Goal: Information Seeking & Learning: Learn about a topic

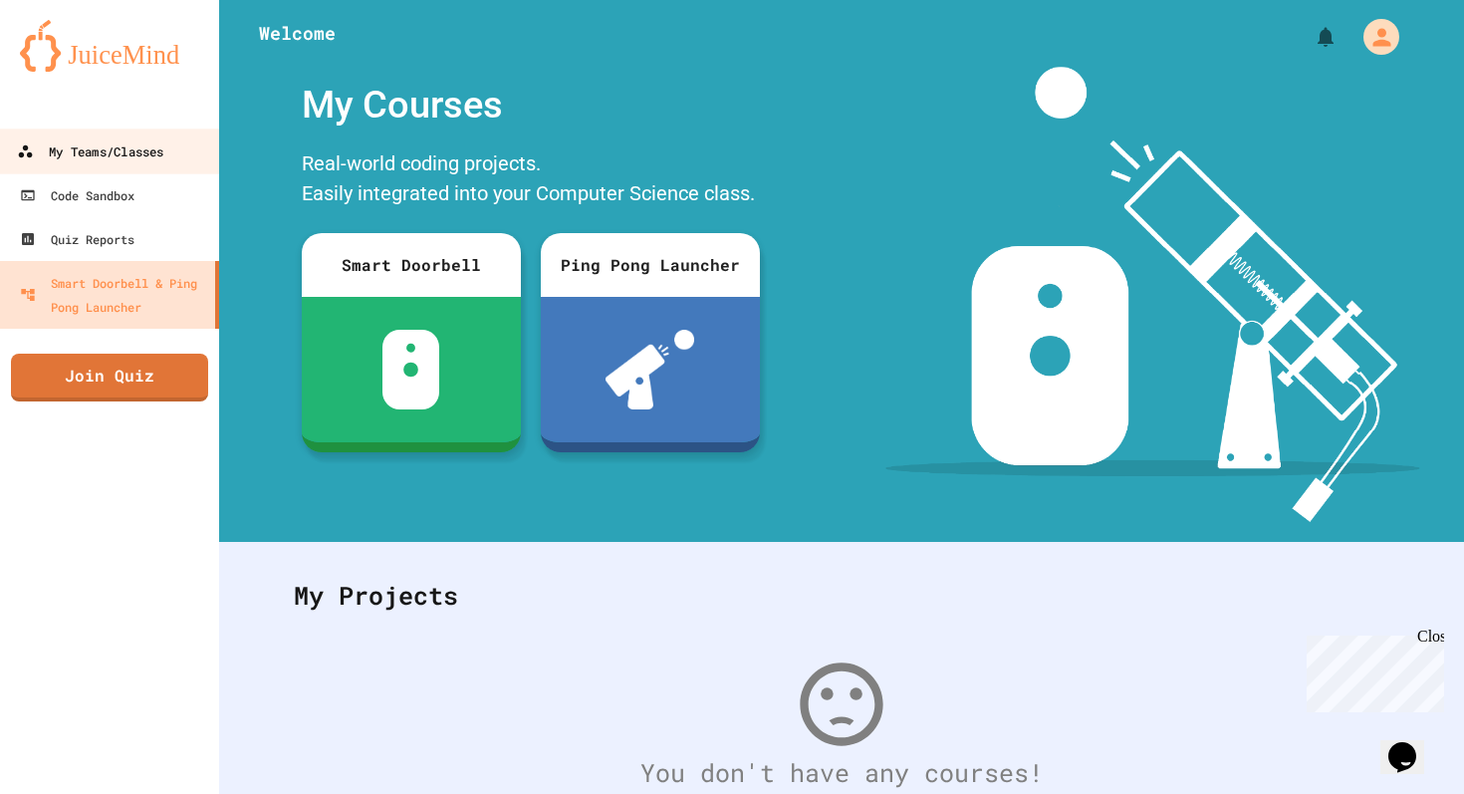
click at [87, 162] on div "My Teams/Classes" at bounding box center [90, 151] width 146 height 25
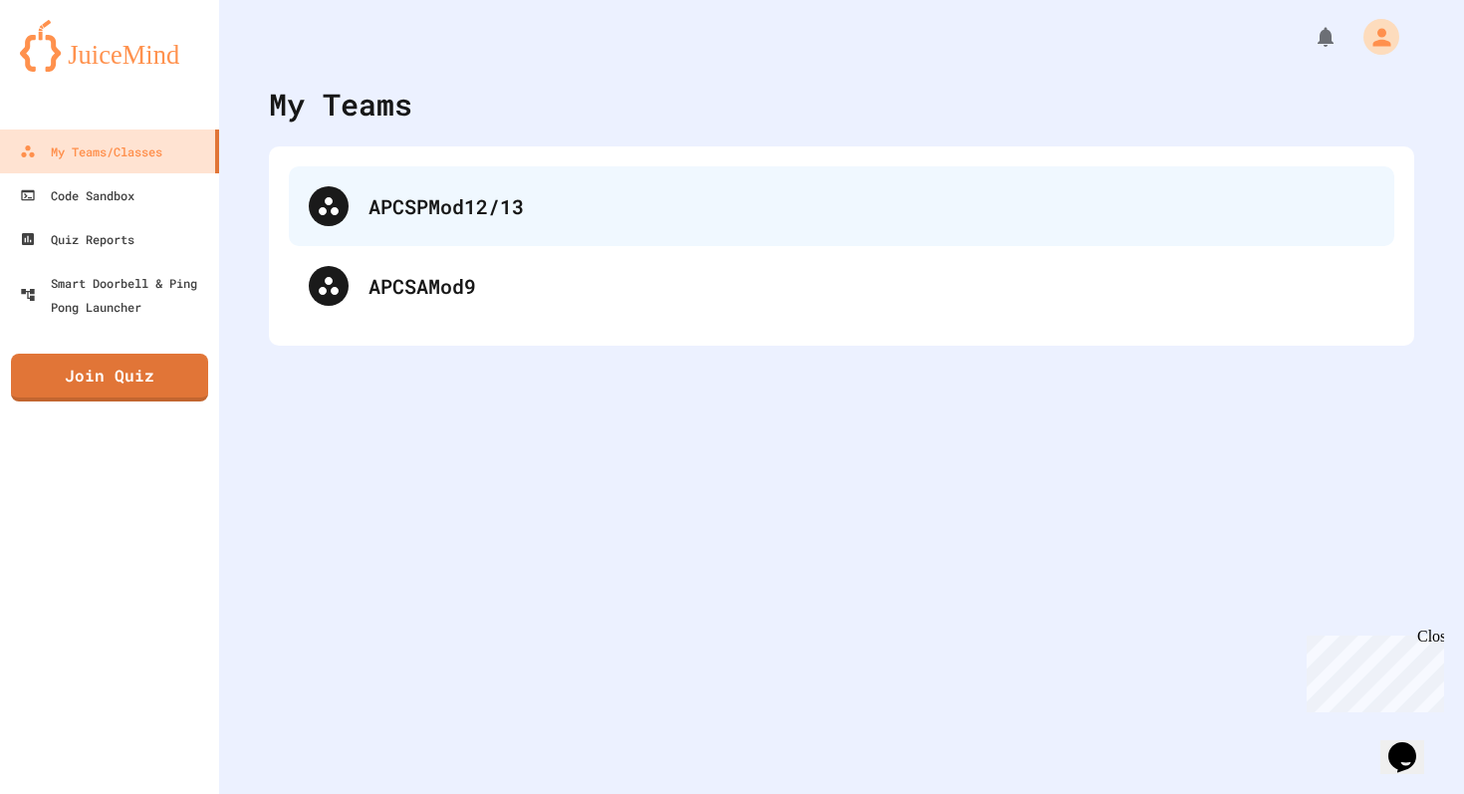
click at [470, 225] on div "APCSPMod12/13" at bounding box center [841, 206] width 1105 height 80
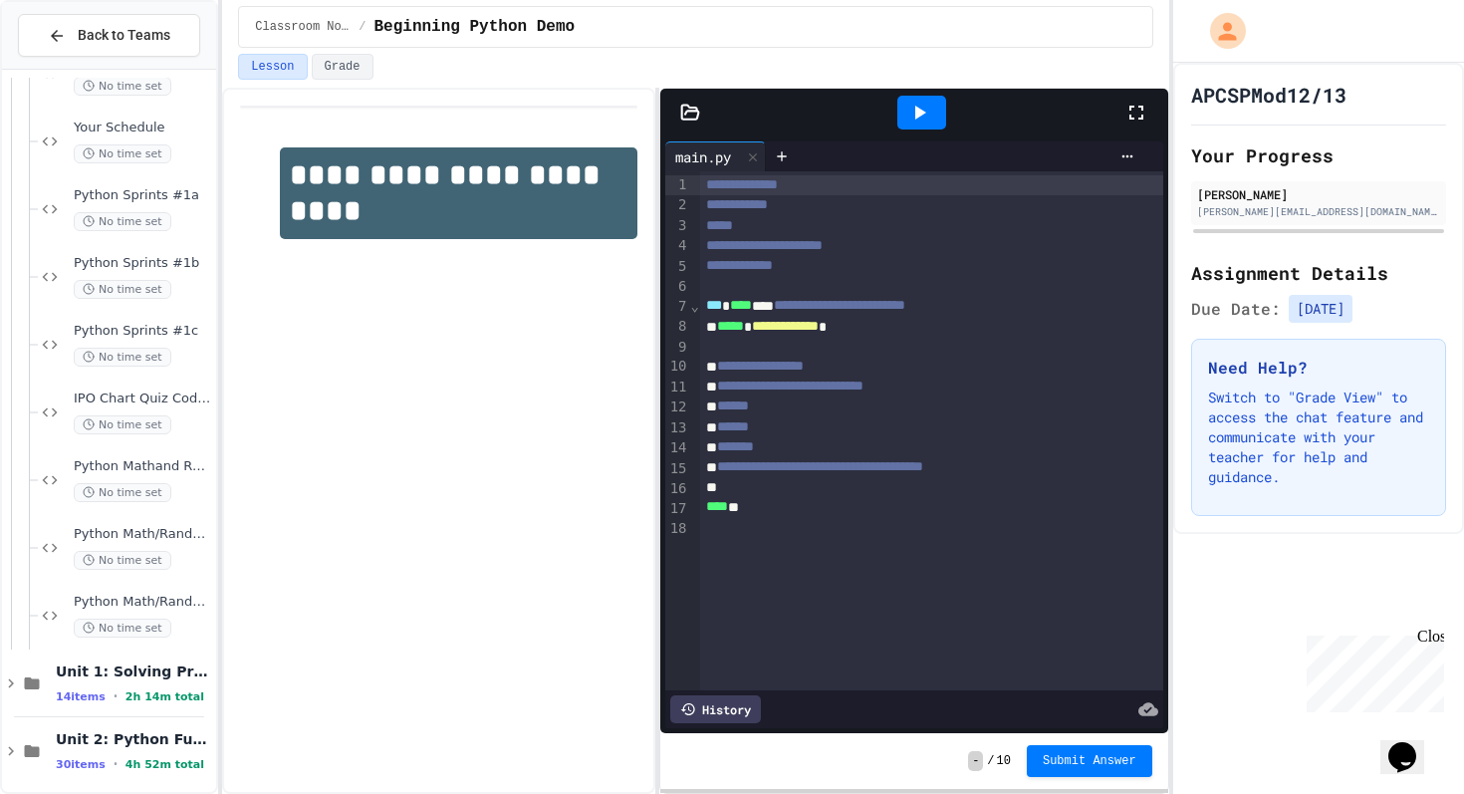
scroll to position [401, 0]
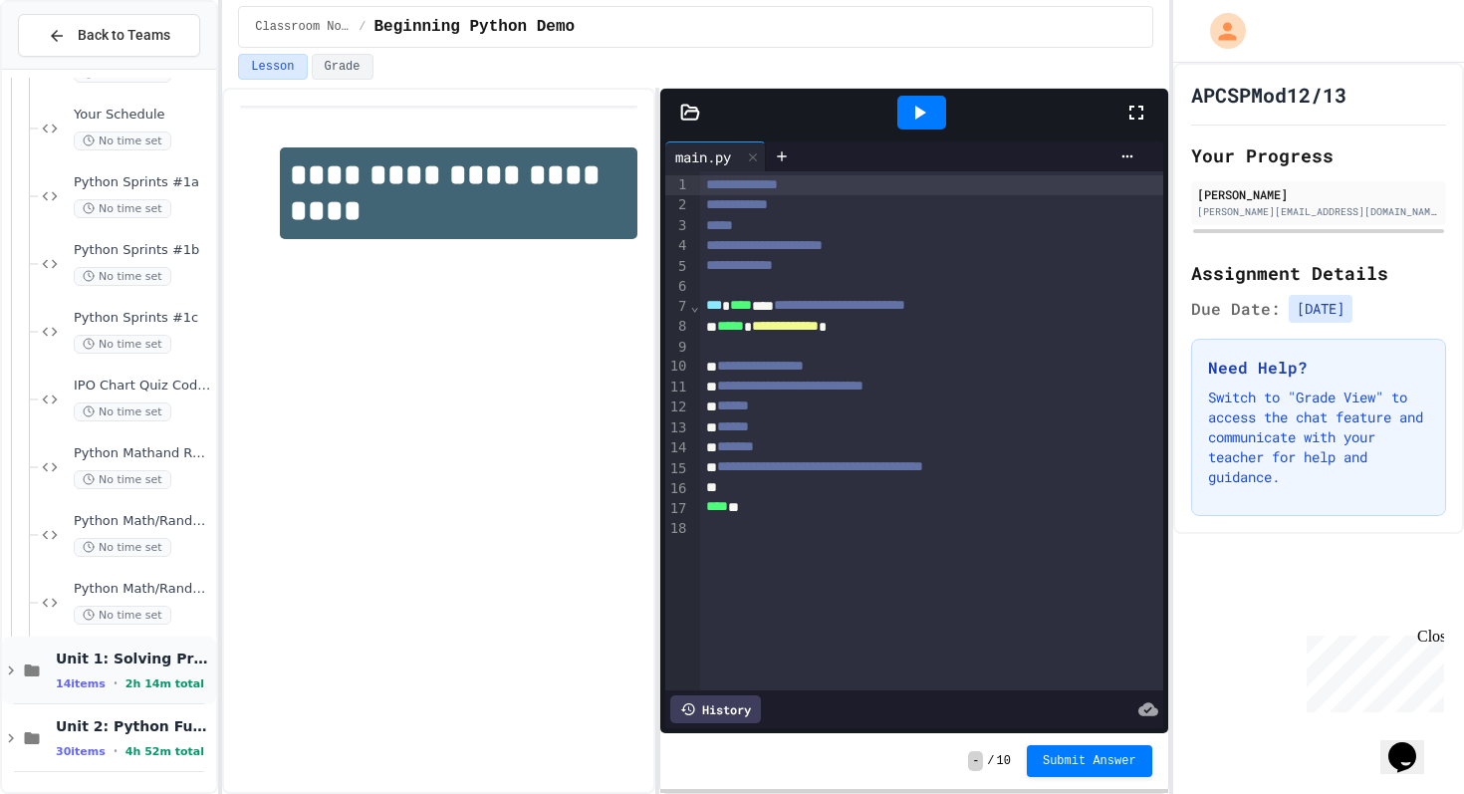
click at [20, 667] on icon at bounding box center [32, 670] width 24 height 18
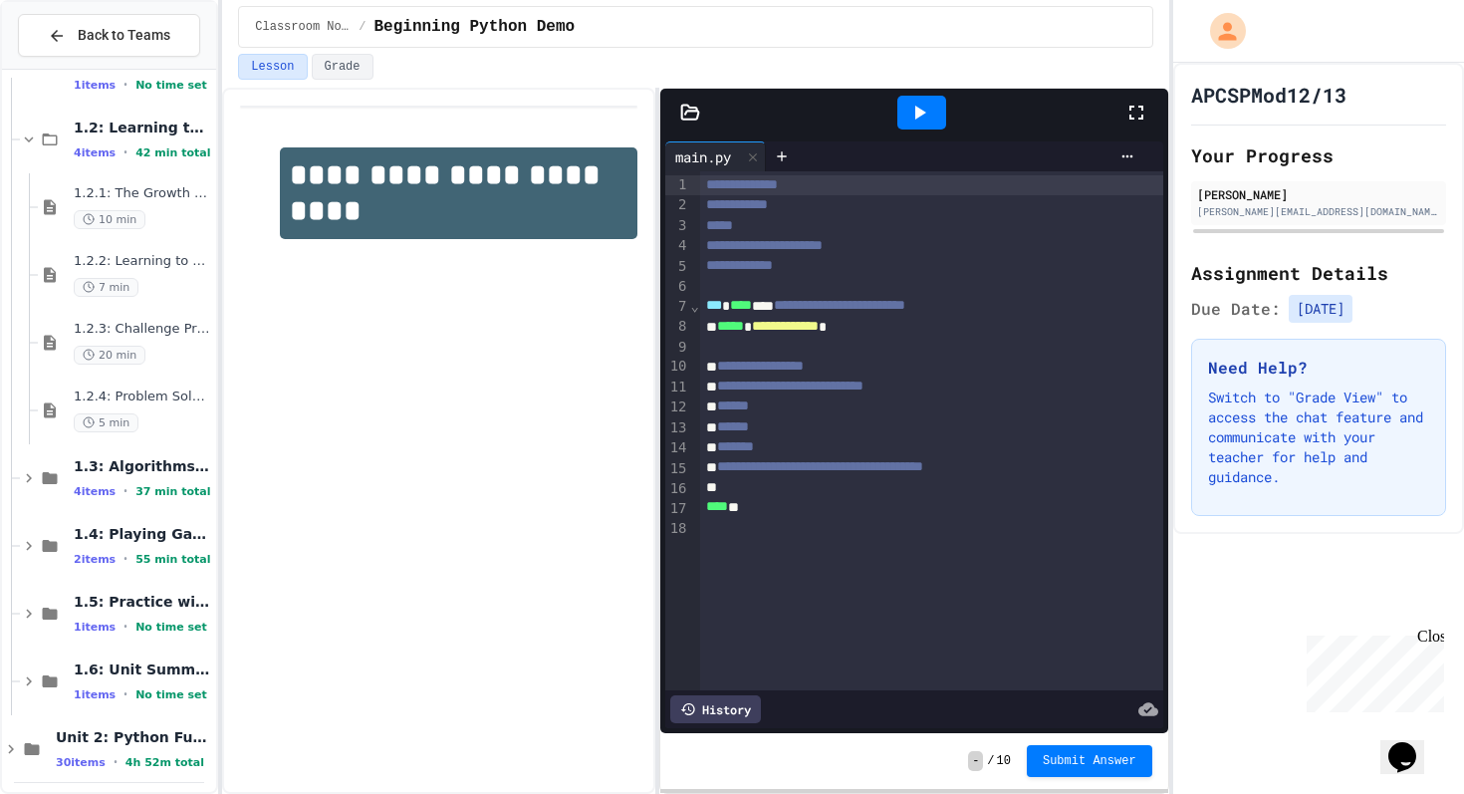
scroll to position [1146, 0]
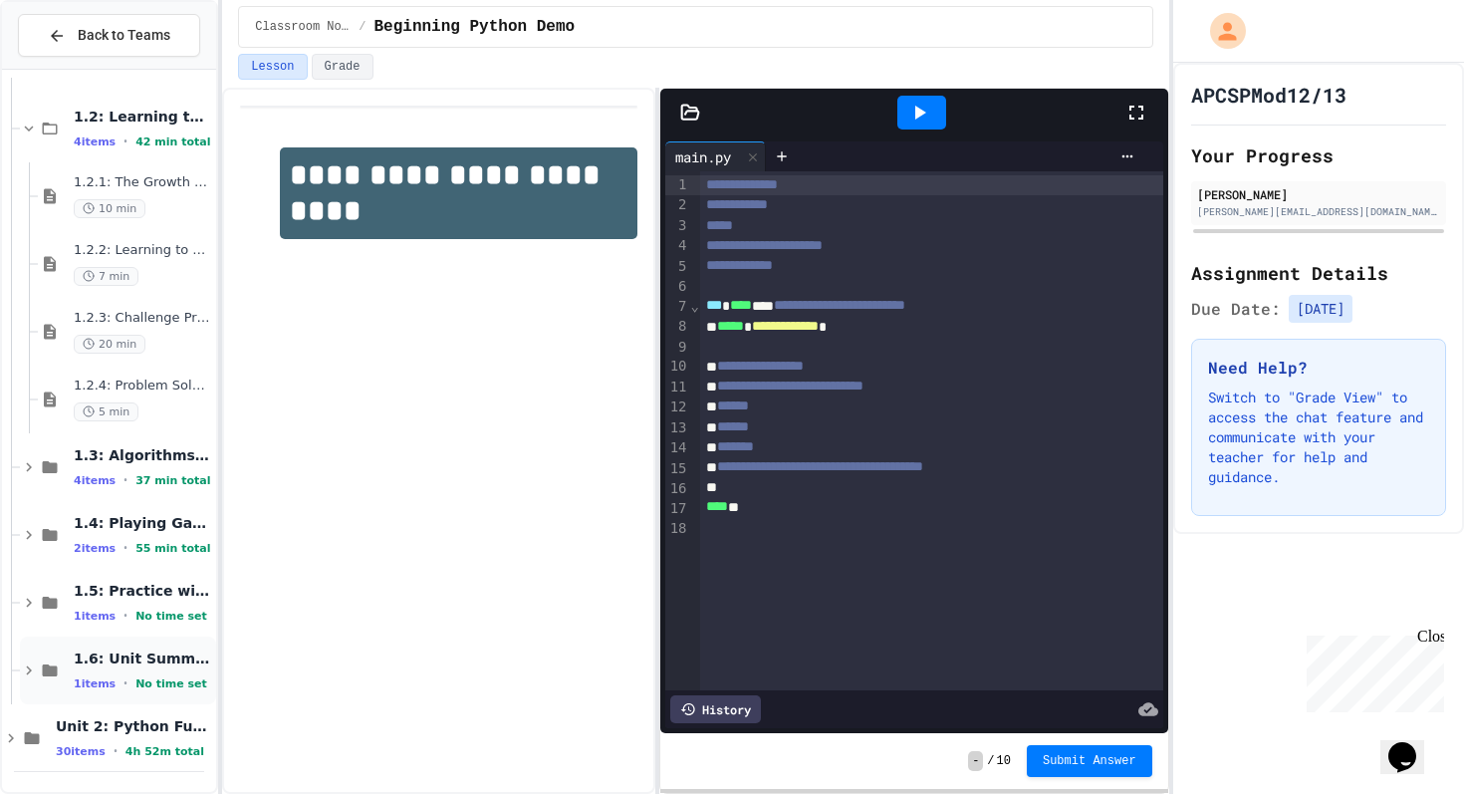
click at [22, 670] on icon at bounding box center [29, 670] width 18 height 18
click at [25, 666] on icon at bounding box center [29, 670] width 18 height 18
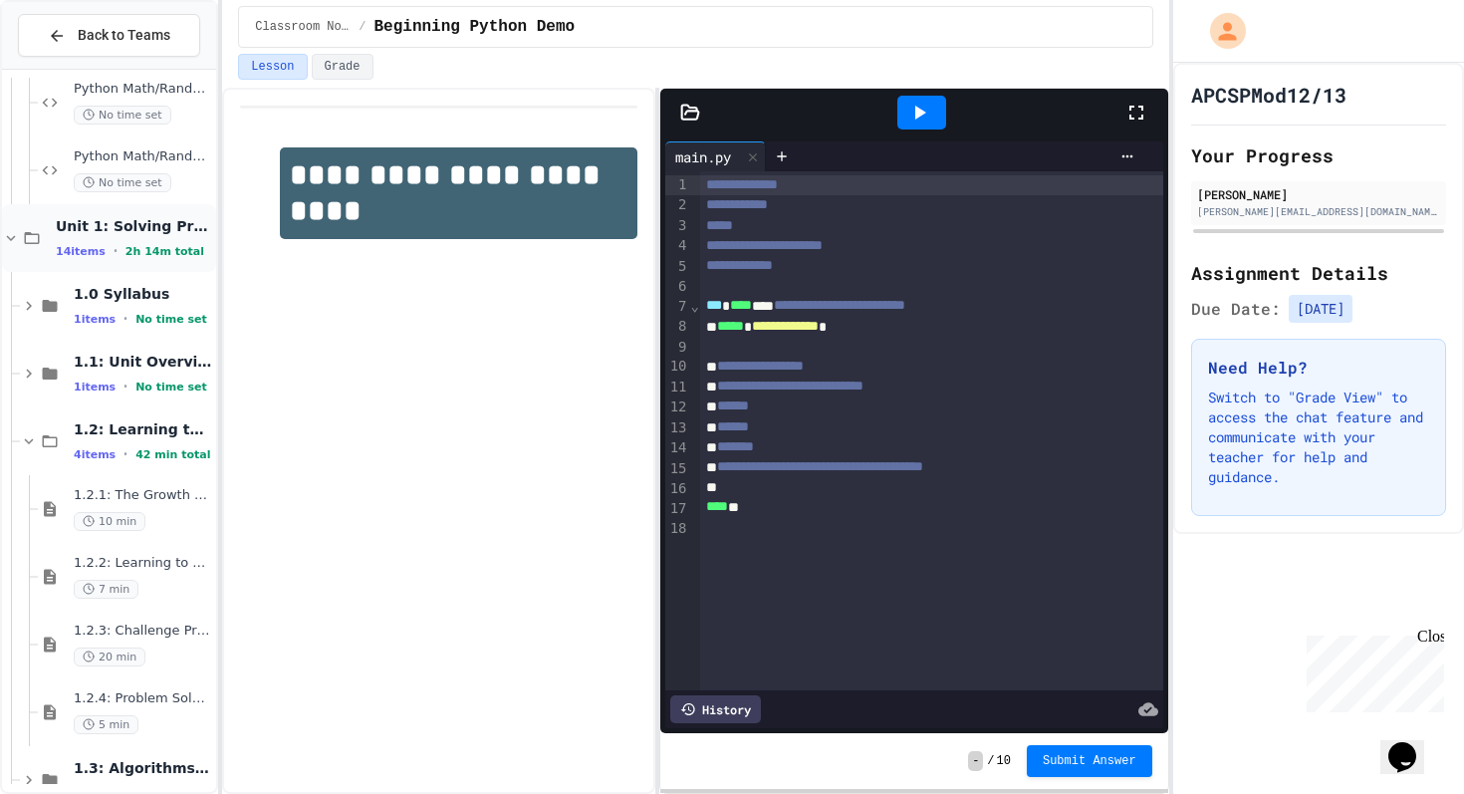
click at [17, 227] on div "Unit 1: Solving Problems in Computer Science 14 items • 2h 14m total" at bounding box center [109, 238] width 214 height 68
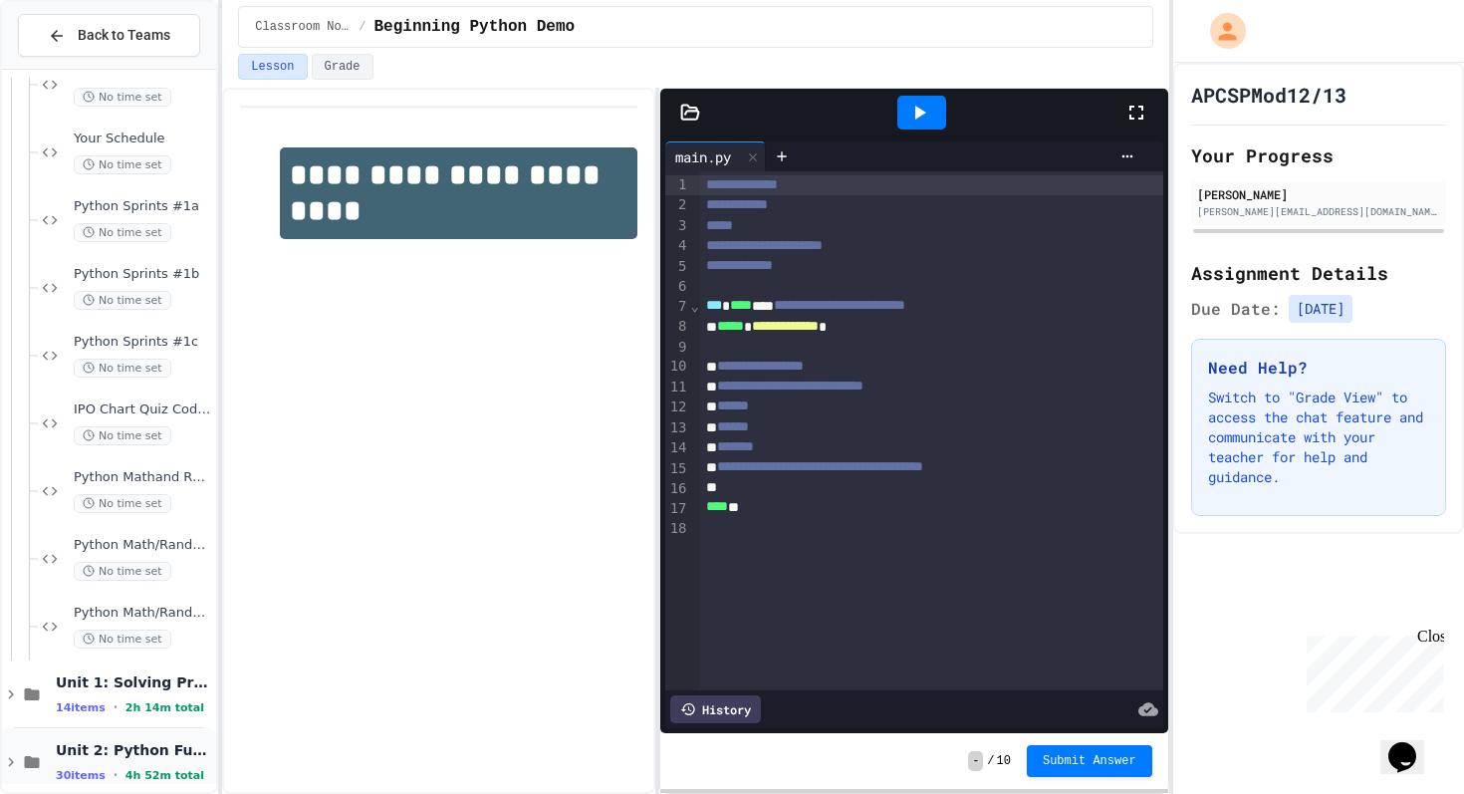
click at [21, 761] on icon at bounding box center [32, 762] width 24 height 18
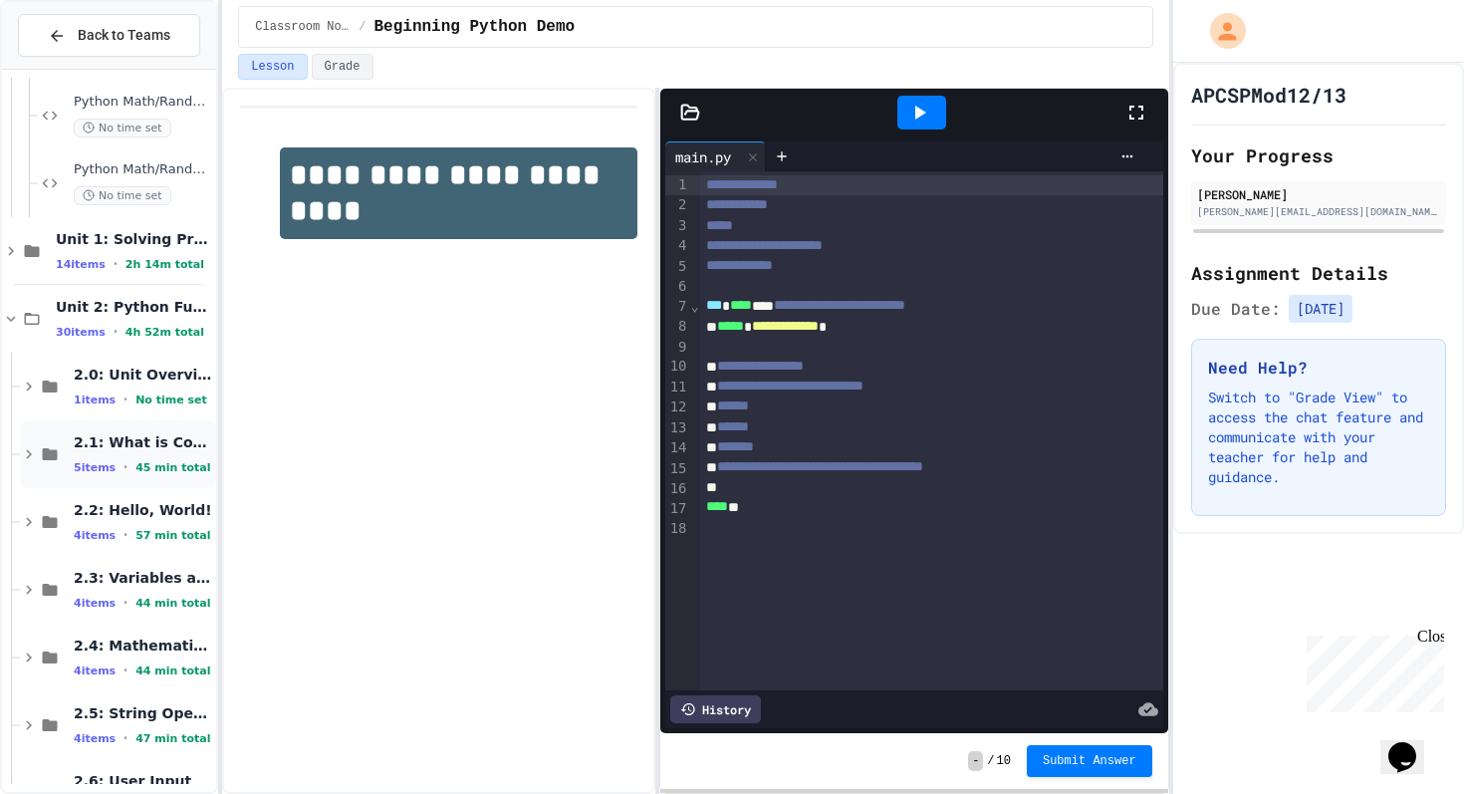
scroll to position [823, 0]
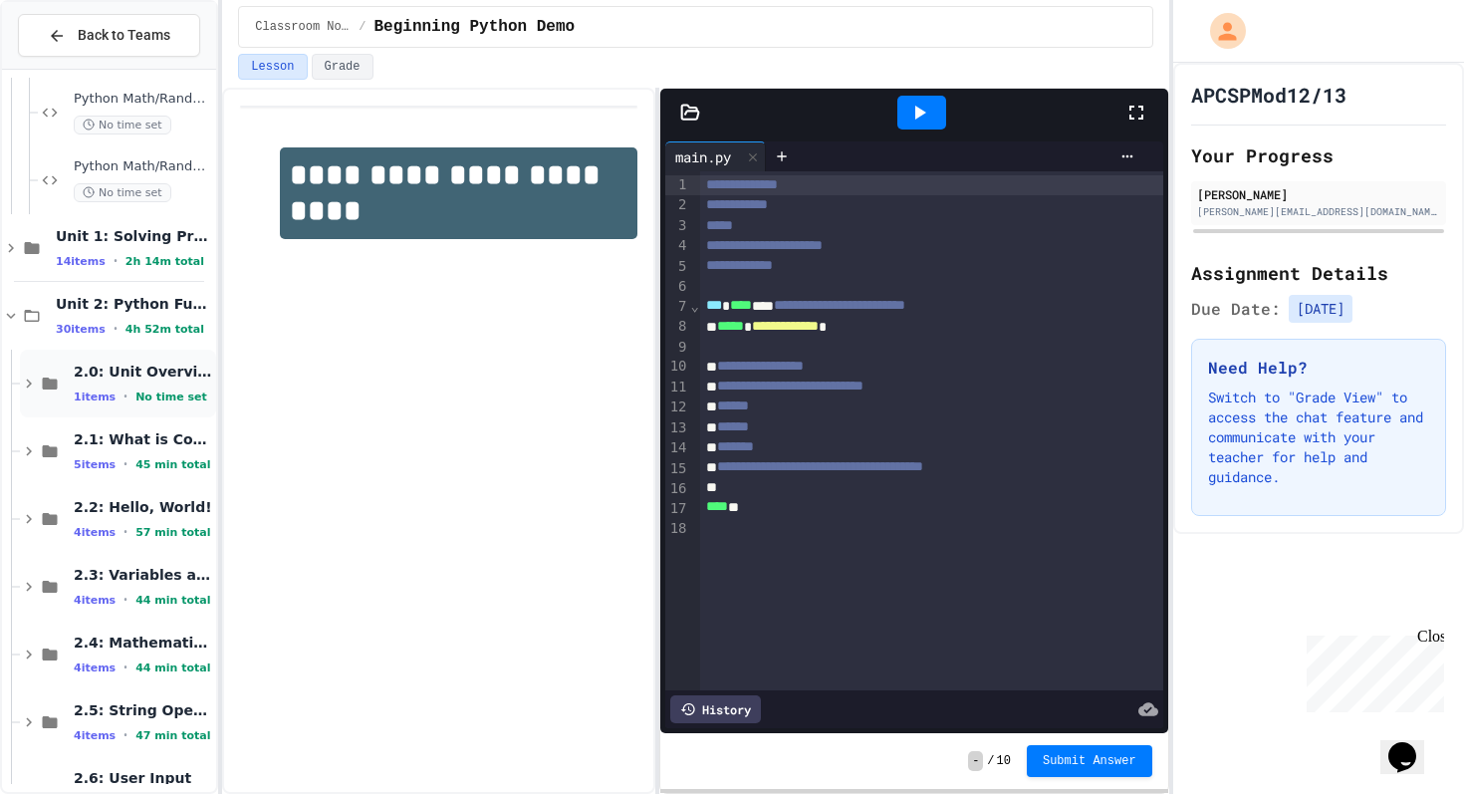
click at [150, 384] on div "2.0: Unit Overview 1 items • No time set" at bounding box center [143, 383] width 138 height 42
click at [147, 426] on div "2.0.1: Unit Overview No time set" at bounding box center [127, 451] width 178 height 68
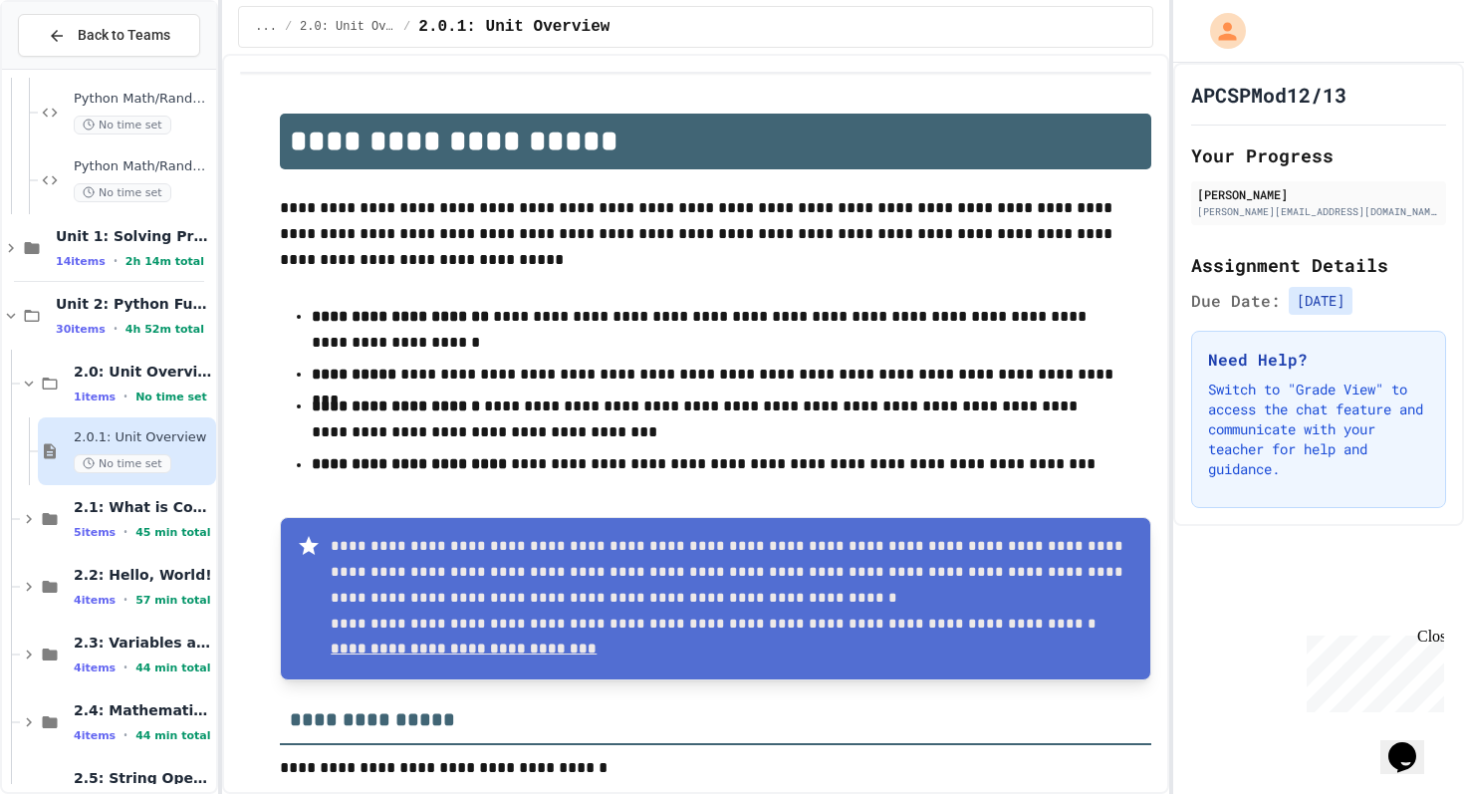
scroll to position [181, 0]
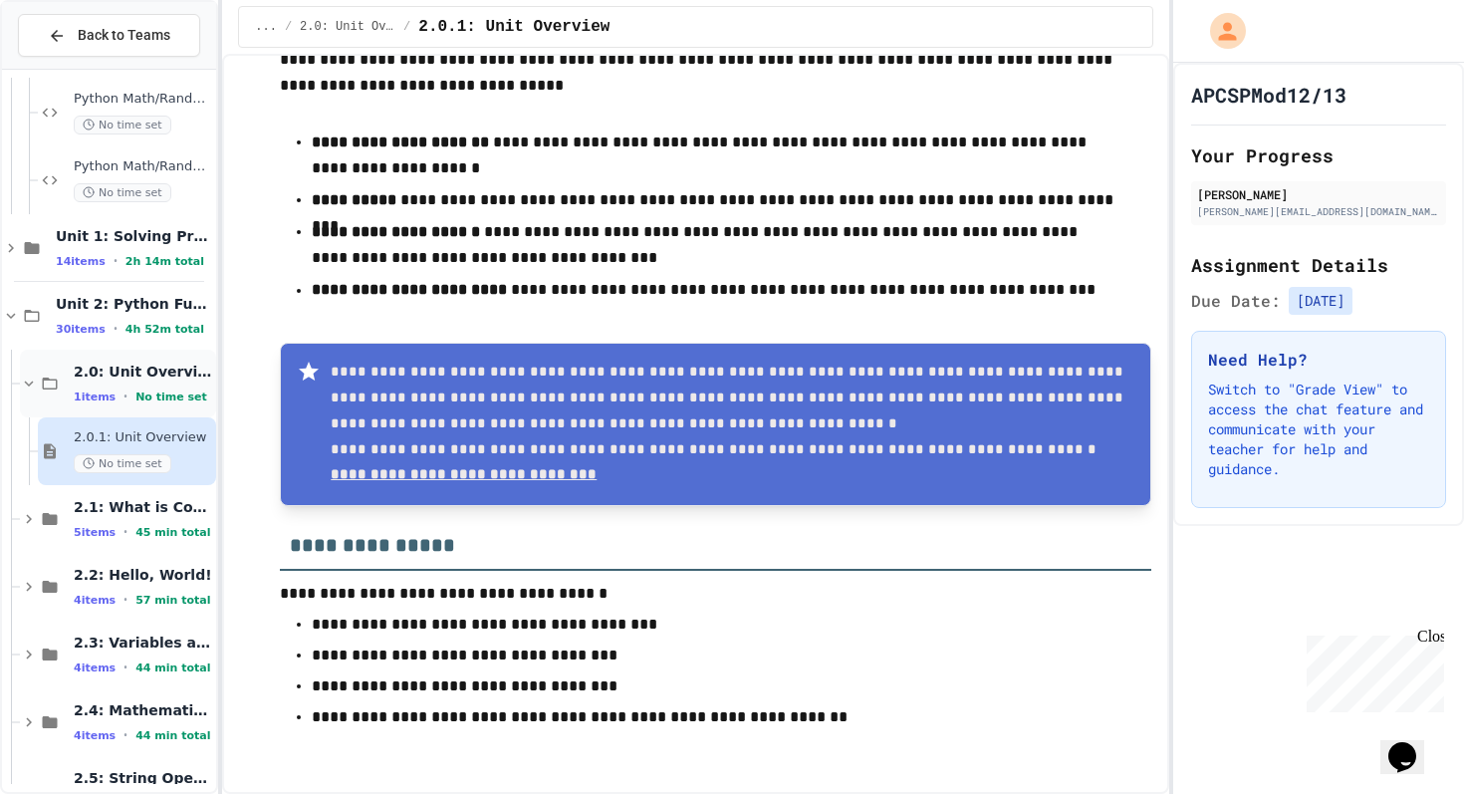
click at [100, 376] on span "2.0: Unit Overview" at bounding box center [143, 371] width 138 height 18
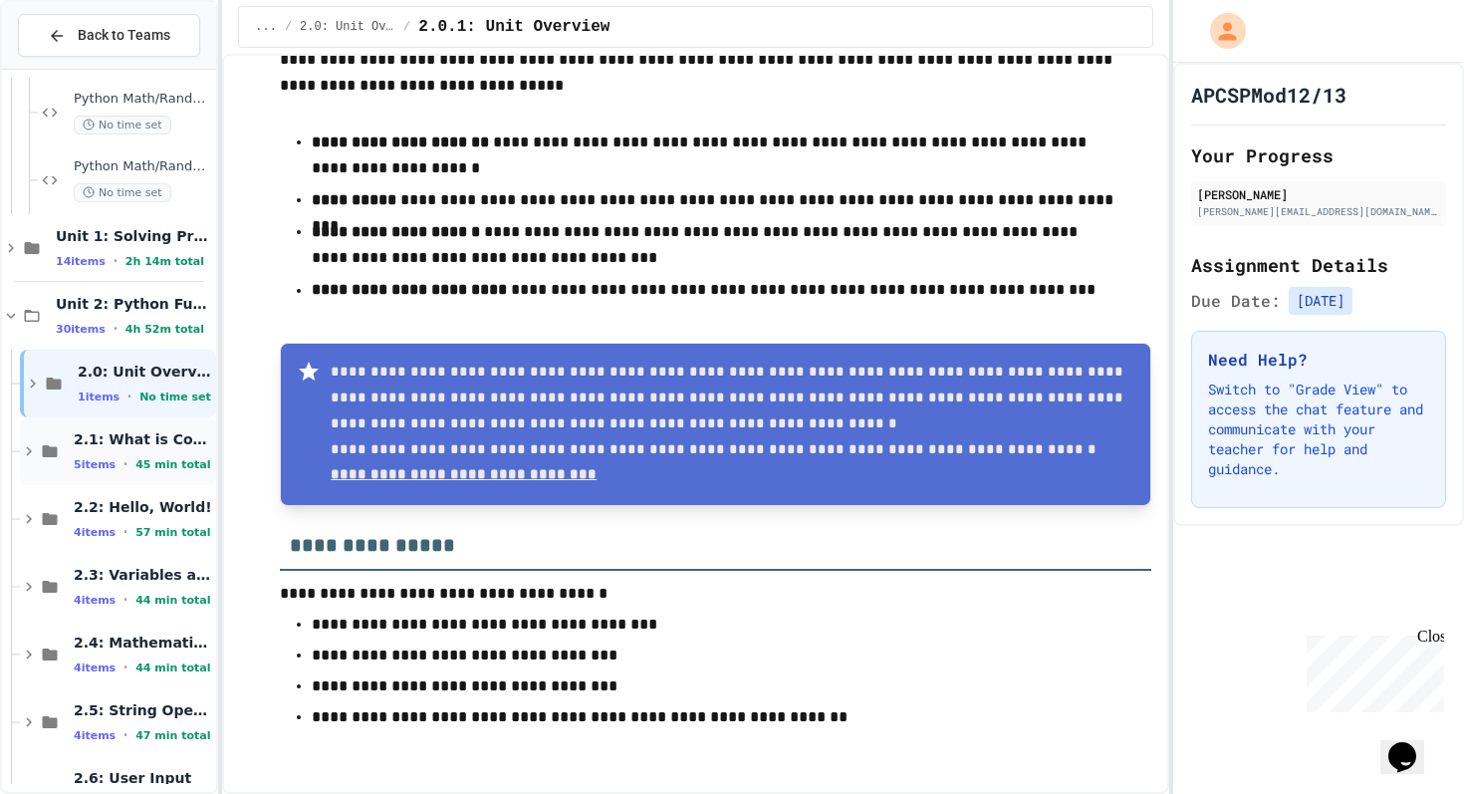
click at [127, 466] on div "5 items • 45 min total" at bounding box center [143, 464] width 138 height 16
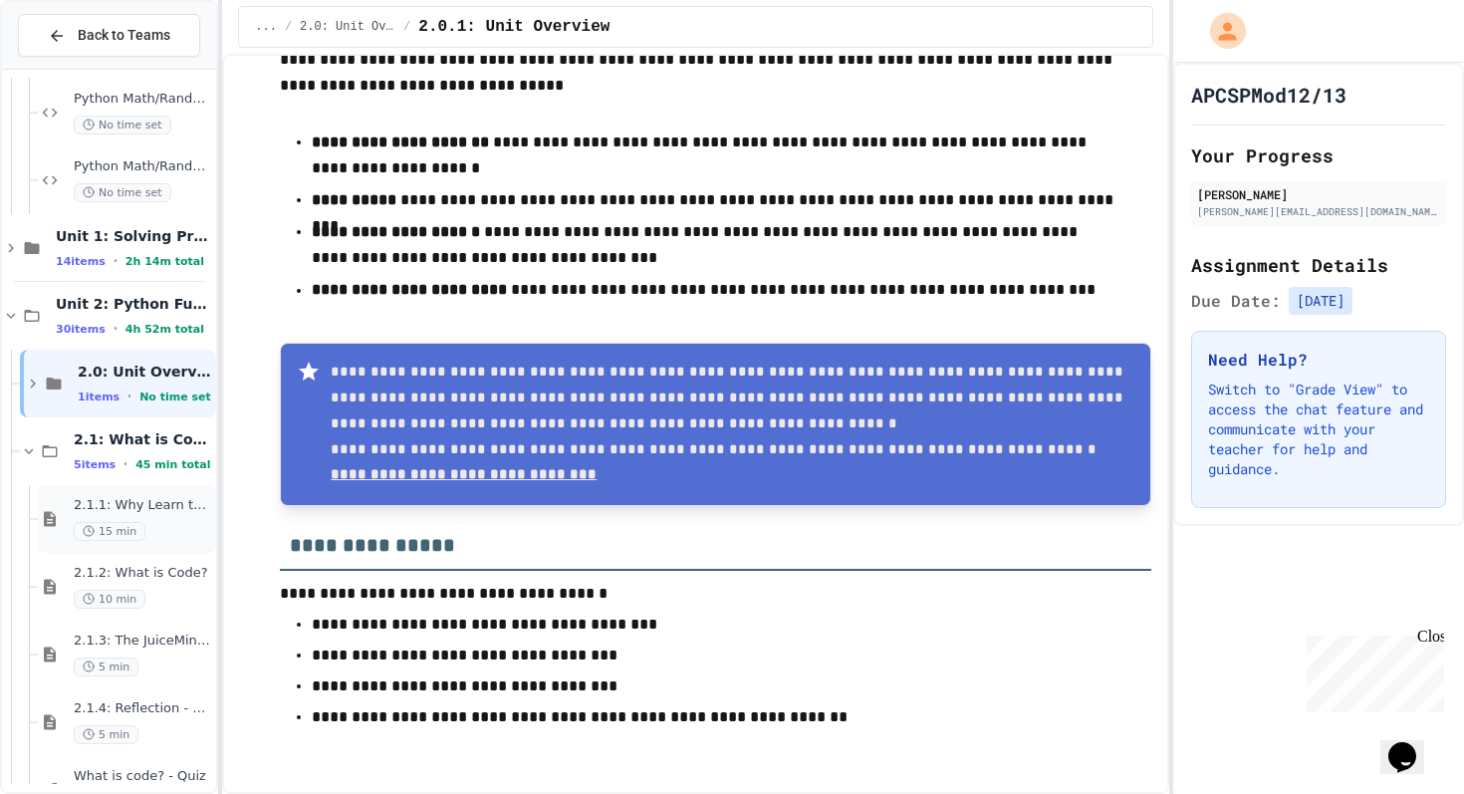
click at [151, 512] on span "2.1.1: Why Learn to Program?" at bounding box center [143, 505] width 138 height 17
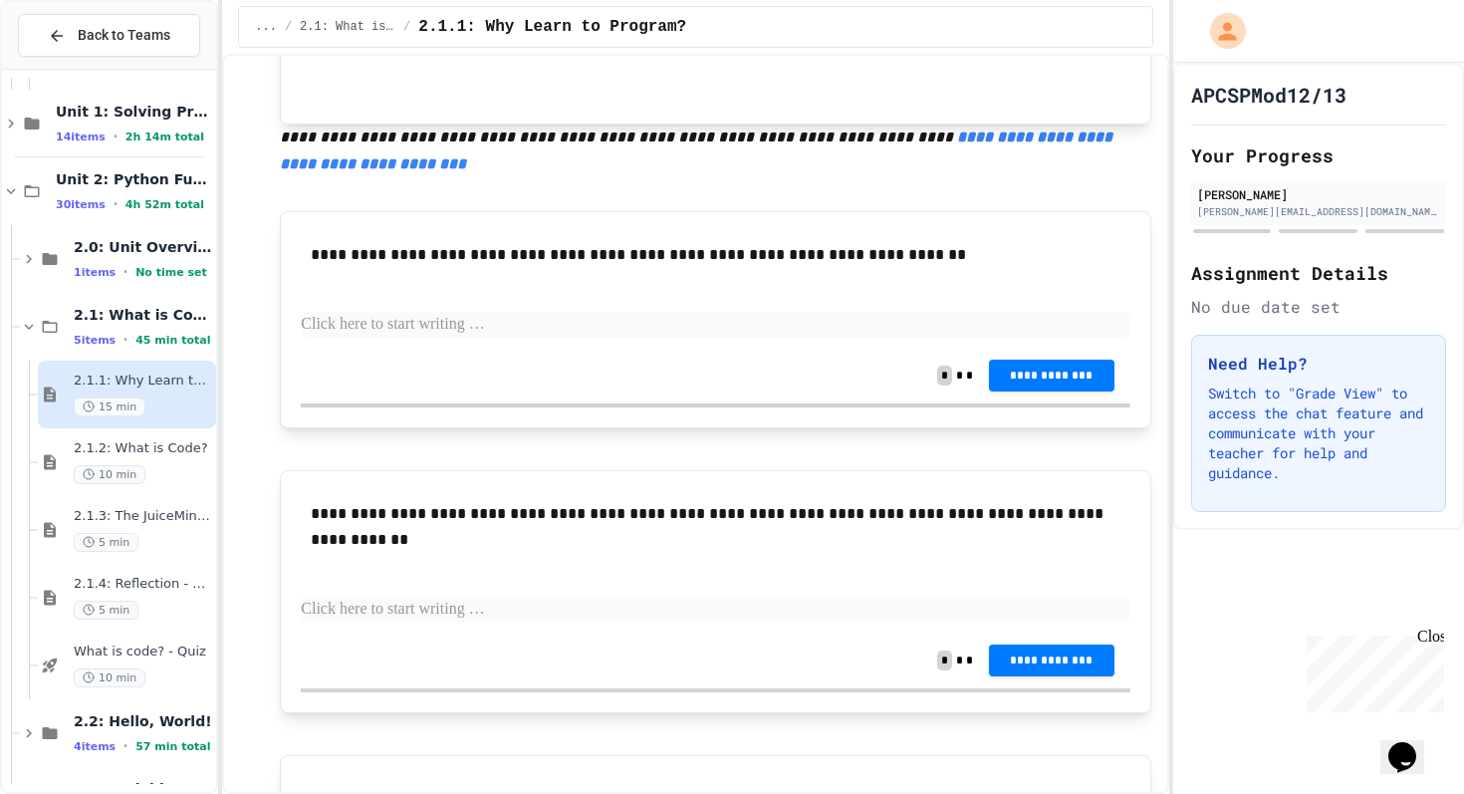
scroll to position [887, 0]
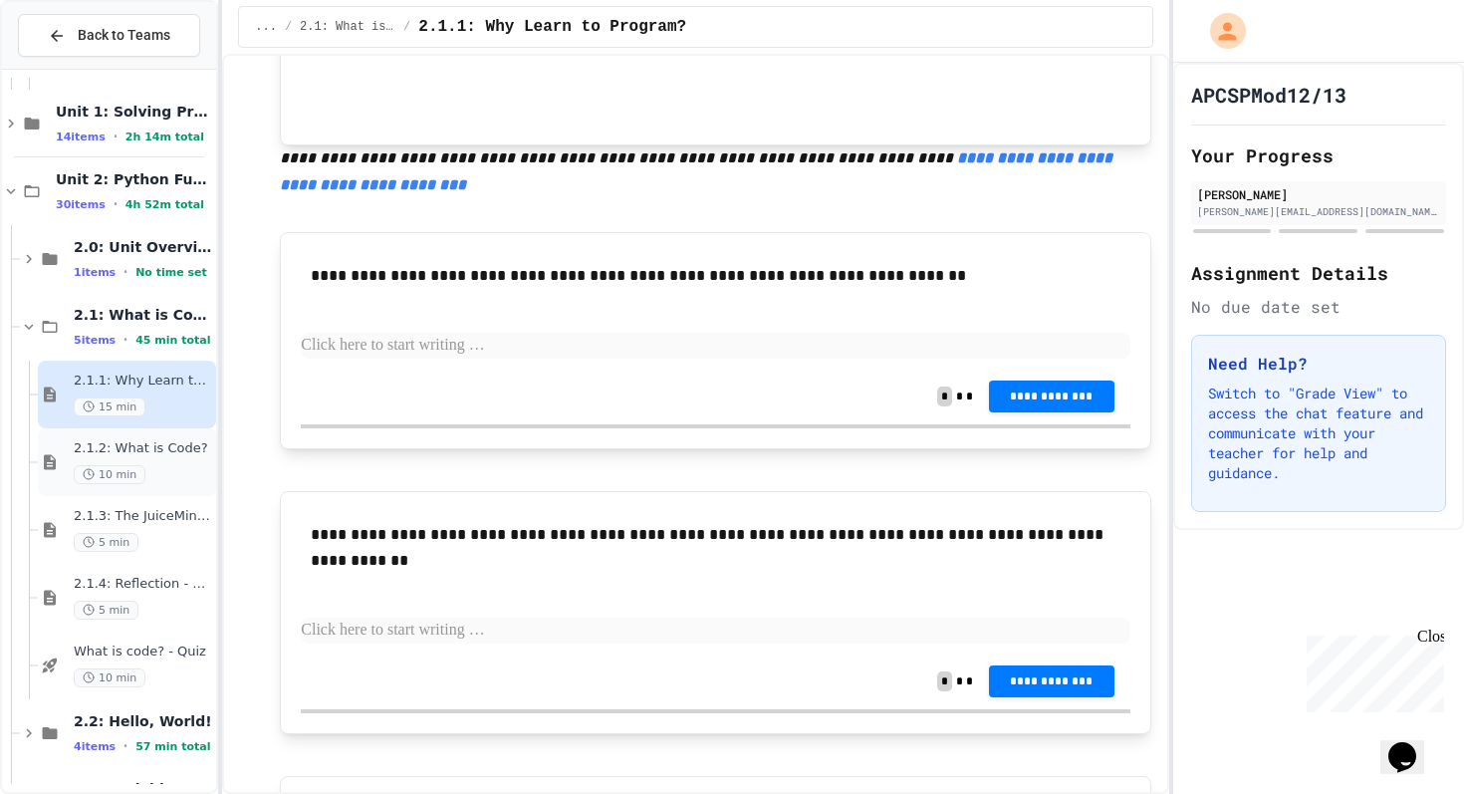
click at [166, 459] on div "2.1.2: What is Code? 10 min" at bounding box center [143, 462] width 138 height 44
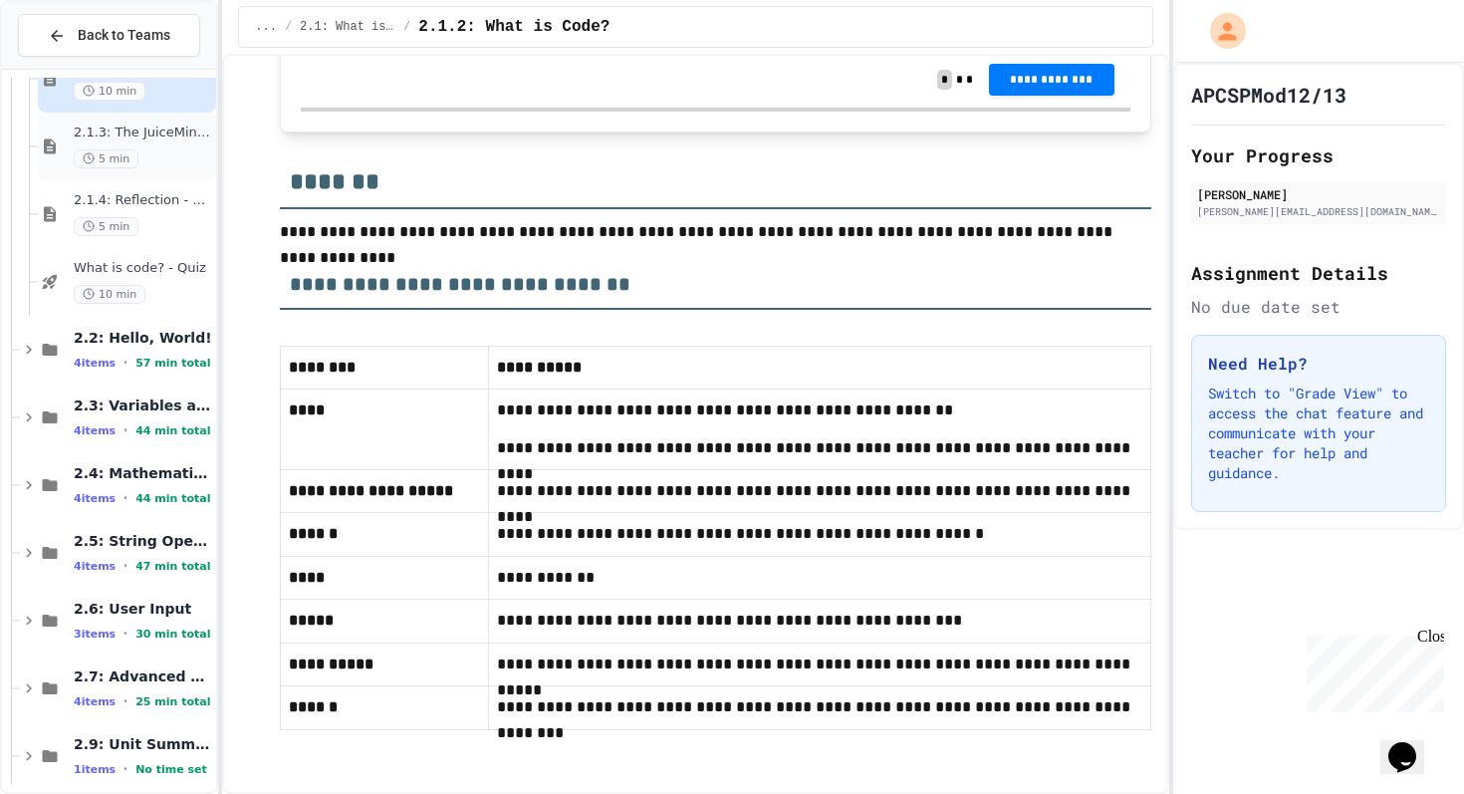
scroll to position [1349, 0]
